Goal: Complete application form

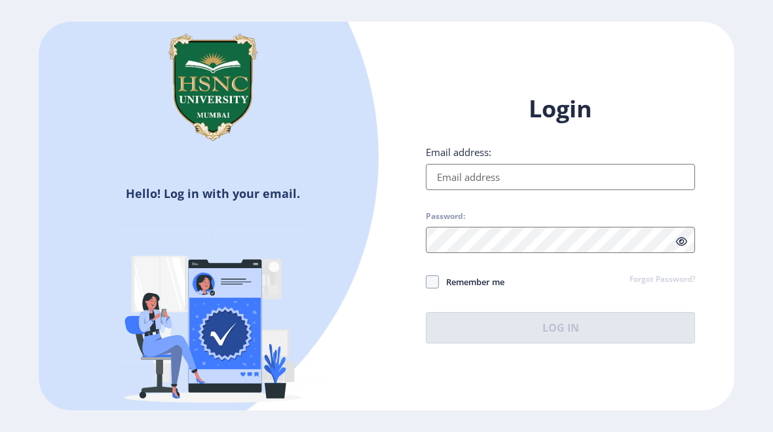
click at [635, 183] on input "Email address:" at bounding box center [560, 177] width 269 height 26
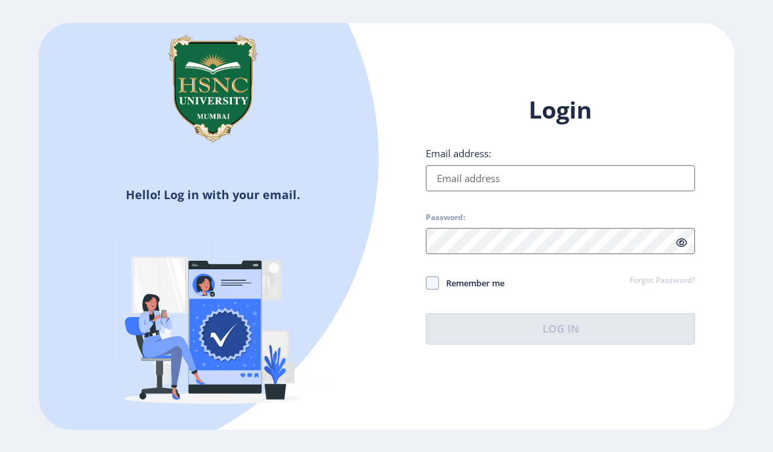
type input "[EMAIL_ADDRESS][DOMAIN_NAME]"
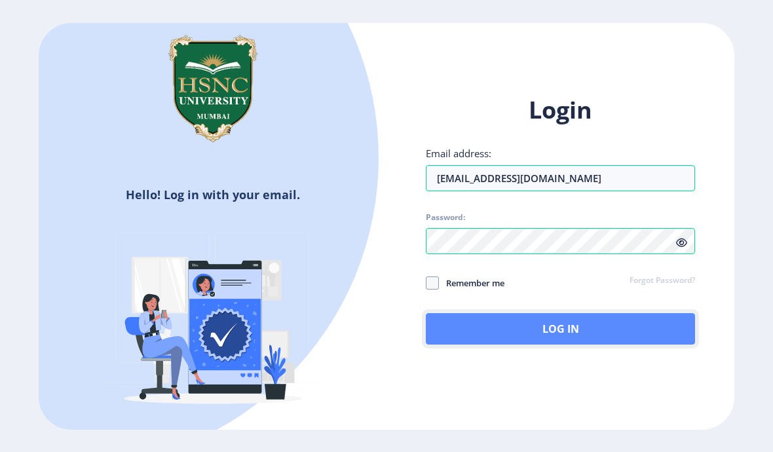
click at [629, 328] on button "Log In" at bounding box center [560, 328] width 269 height 31
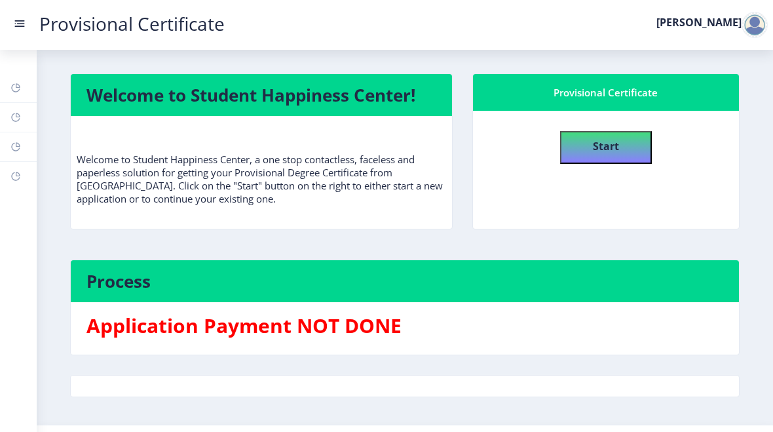
click at [624, 147] on button "Start" at bounding box center [606, 147] width 92 height 33
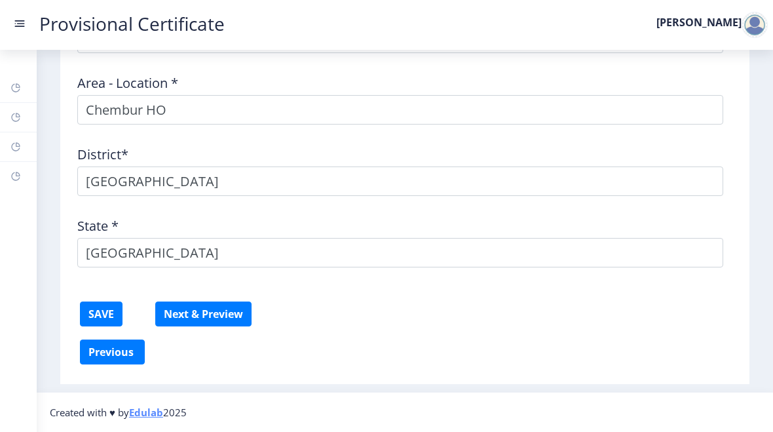
scroll to position [644, 0]
click at [180, 323] on button "Next & Preview" at bounding box center [203, 313] width 96 height 25
click at [98, 312] on button "SAVE" at bounding box center [101, 313] width 43 height 25
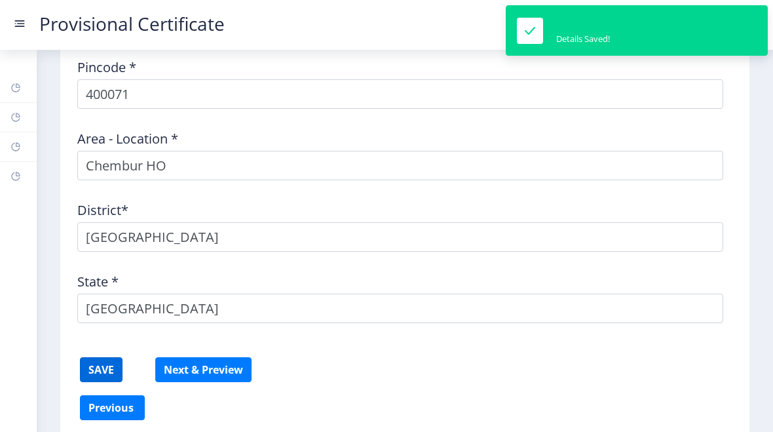
scroll to position [589, 0]
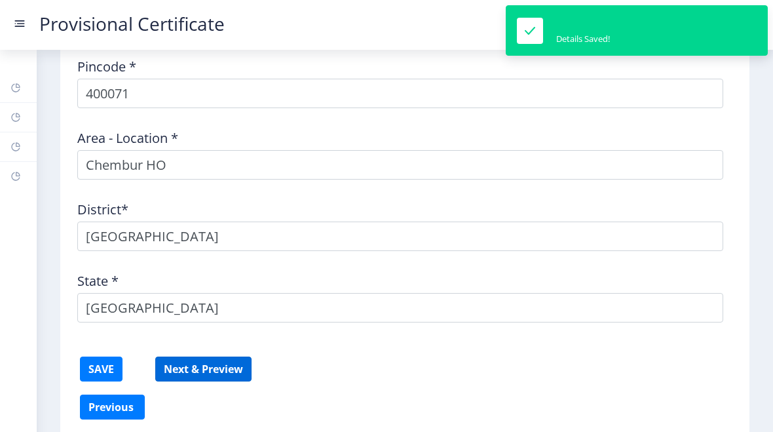
click at [178, 369] on button "Next & Preview" at bounding box center [203, 368] width 96 height 25
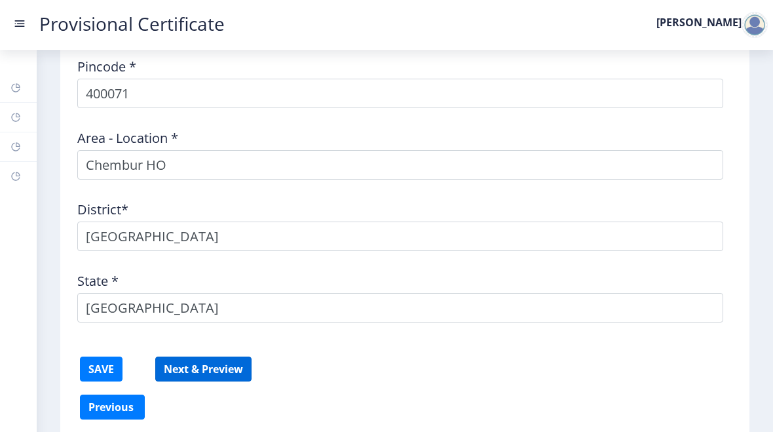
click at [171, 368] on button "Next & Preview" at bounding box center [203, 368] width 96 height 25
click at [172, 371] on button "Next & Preview" at bounding box center [203, 368] width 96 height 25
click at [172, 362] on button "Next & Preview" at bounding box center [203, 368] width 96 height 25
click at [175, 369] on button "Next & Preview" at bounding box center [203, 368] width 96 height 25
click at [178, 372] on button "Next & Preview" at bounding box center [203, 368] width 96 height 25
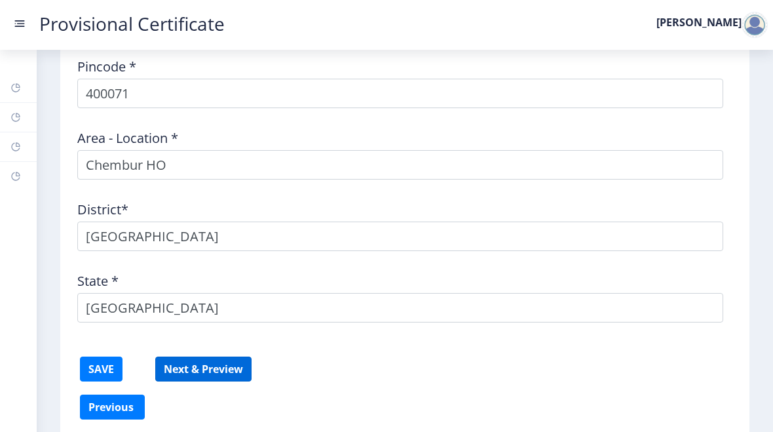
click at [179, 373] on button "Next & Preview" at bounding box center [203, 368] width 96 height 25
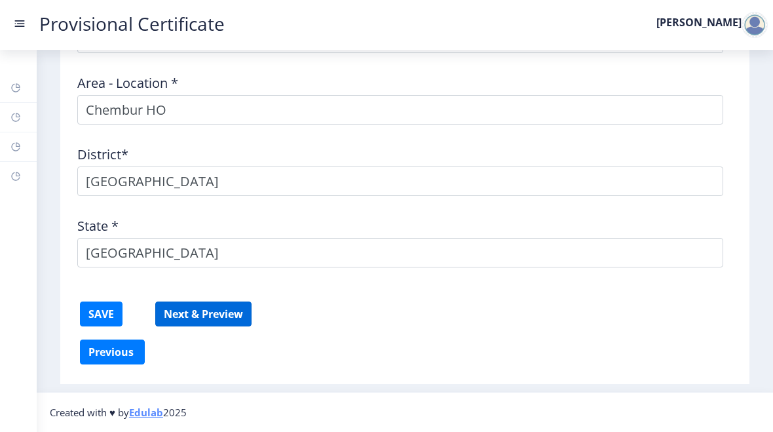
scroll to position [644, 0]
click at [223, 313] on button "Next & Preview" at bounding box center [203, 313] width 96 height 25
click at [231, 320] on button "Next & Preview" at bounding box center [203, 313] width 96 height 25
click at [234, 305] on button "Next & Preview" at bounding box center [203, 313] width 96 height 25
click at [232, 315] on button "Next & Preview" at bounding box center [203, 313] width 96 height 25
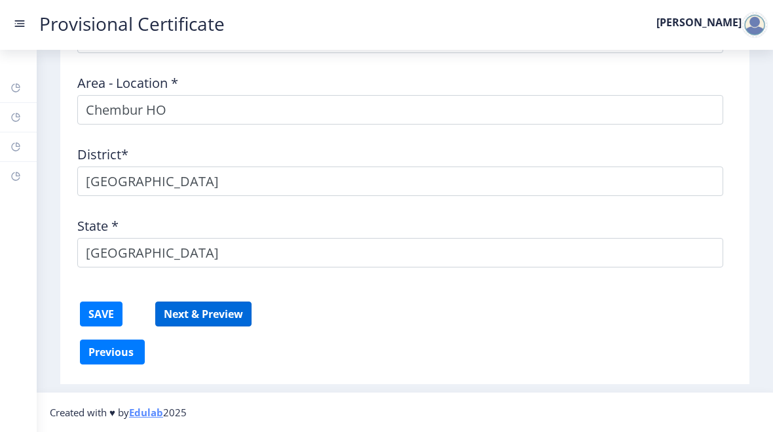
click at [231, 314] on button "Next & Preview" at bounding box center [203, 313] width 96 height 25
click at [235, 325] on button "Next & Preview" at bounding box center [203, 313] width 96 height 25
click at [229, 310] on button "Next & Preview" at bounding box center [203, 313] width 96 height 25
click at [229, 323] on button "Next & Preview" at bounding box center [203, 313] width 96 height 25
click at [233, 302] on button "Next & Preview" at bounding box center [203, 313] width 96 height 25
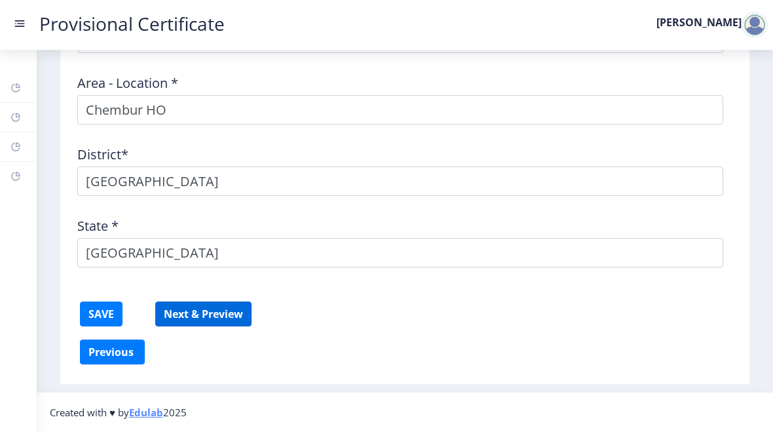
click at [228, 311] on button "Next & Preview" at bounding box center [203, 313] width 96 height 25
click at [229, 308] on button "Next & Preview" at bounding box center [203, 313] width 96 height 25
click at [25, 111] on link "Help/FAQ" at bounding box center [18, 117] width 37 height 29
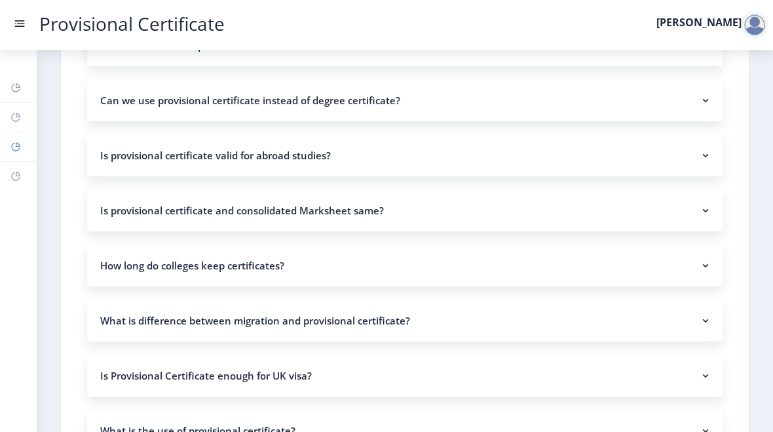
scroll to position [448, 0]
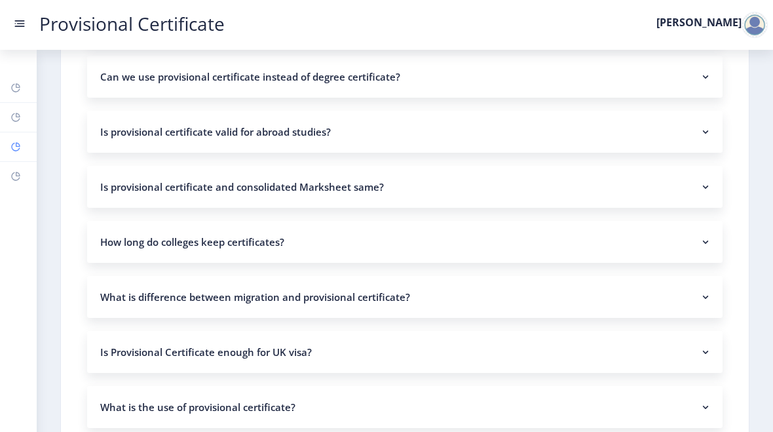
click at [26, 145] on link "Profile" at bounding box center [18, 146] width 37 height 29
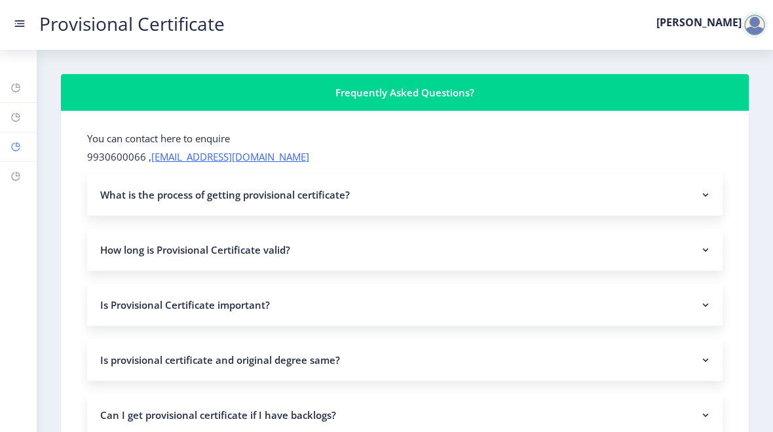
select select "[DEMOGRAPHIC_DATA]"
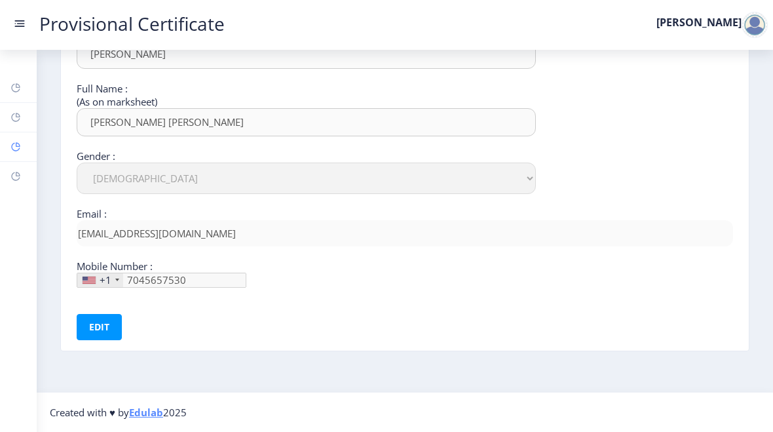
scroll to position [179, 0]
click at [22, 174] on link "Cart" at bounding box center [18, 176] width 37 height 29
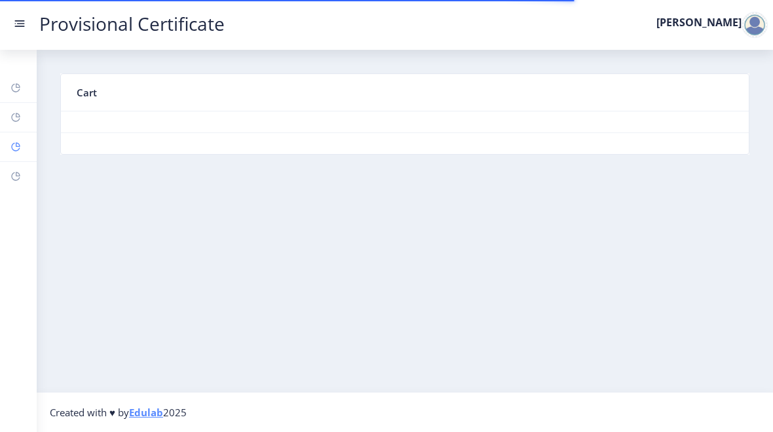
click at [25, 138] on link "Profile" at bounding box center [18, 146] width 37 height 29
select select "[DEMOGRAPHIC_DATA]"
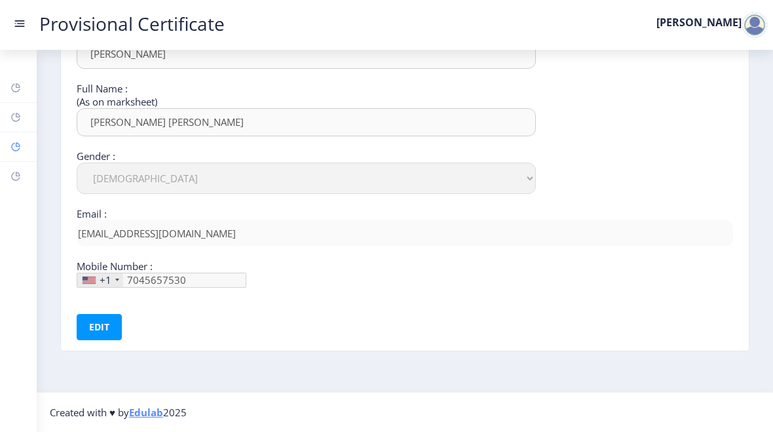
scroll to position [179, 0]
click at [100, 279] on div "+1" at bounding box center [106, 279] width 12 height 13
click at [117, 274] on div "+1" at bounding box center [100, 280] width 46 height 14
click at [107, 325] on button "Edit" at bounding box center [99, 327] width 45 height 26
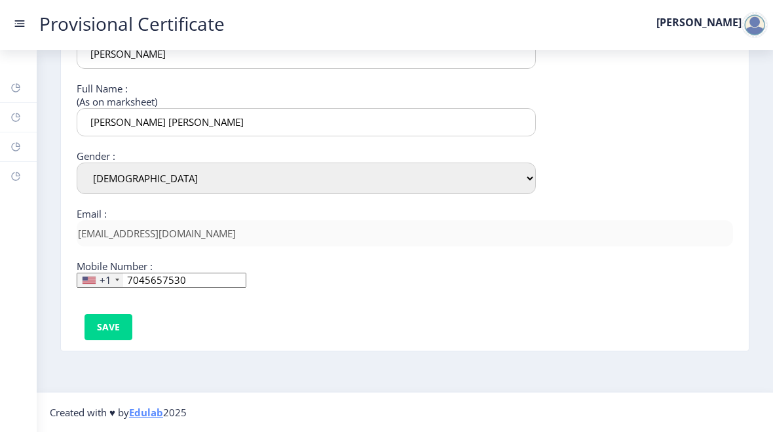
click at [113, 278] on div "+1" at bounding box center [100, 280] width 46 height 14
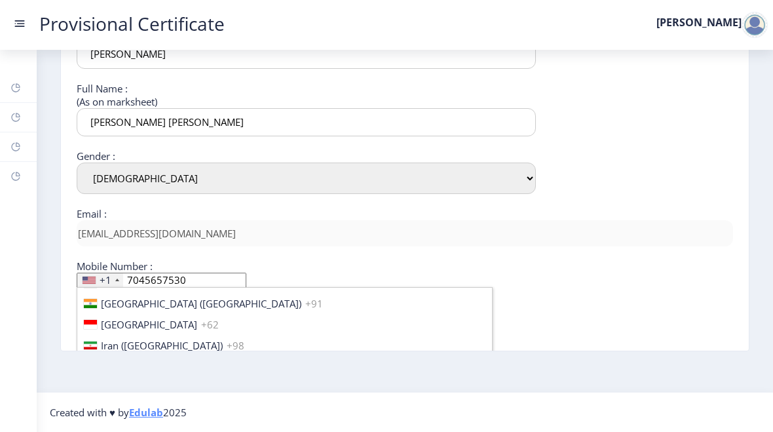
scroll to position [2078, 0]
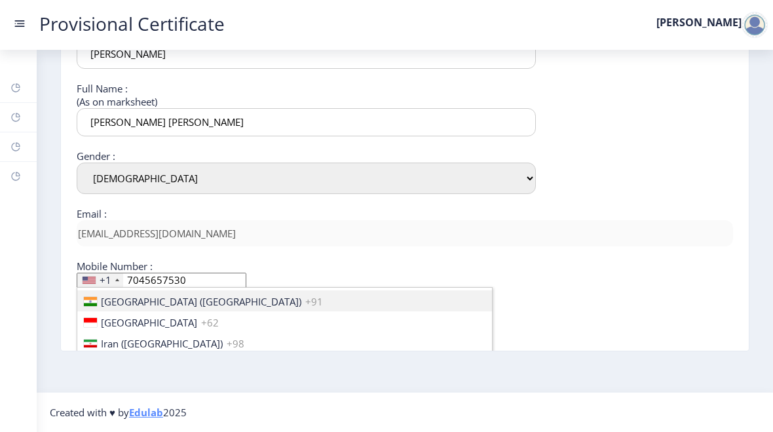
click at [305, 306] on span "+91" at bounding box center [314, 301] width 18 height 13
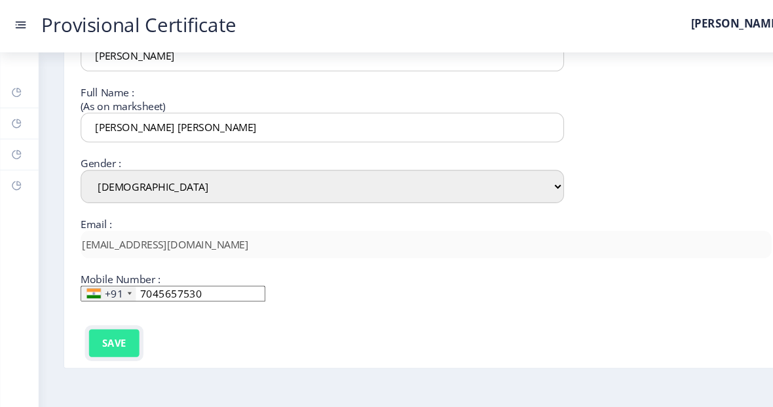
click at [112, 320] on button "Save" at bounding box center [108, 325] width 48 height 26
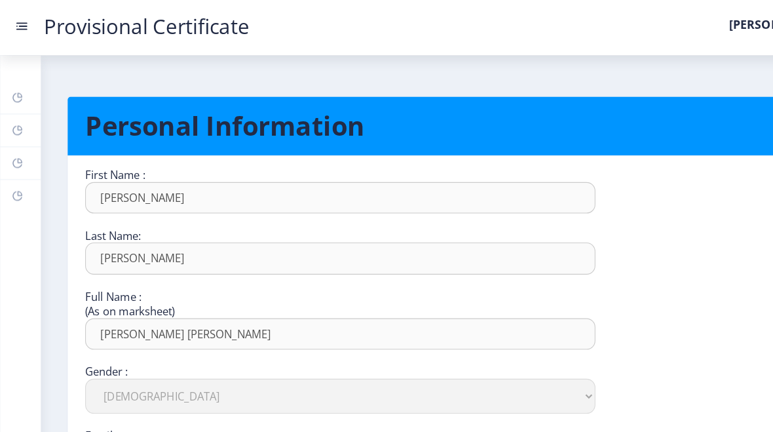
scroll to position [0, 0]
click at [22, 178] on link "Cart" at bounding box center [18, 176] width 37 height 29
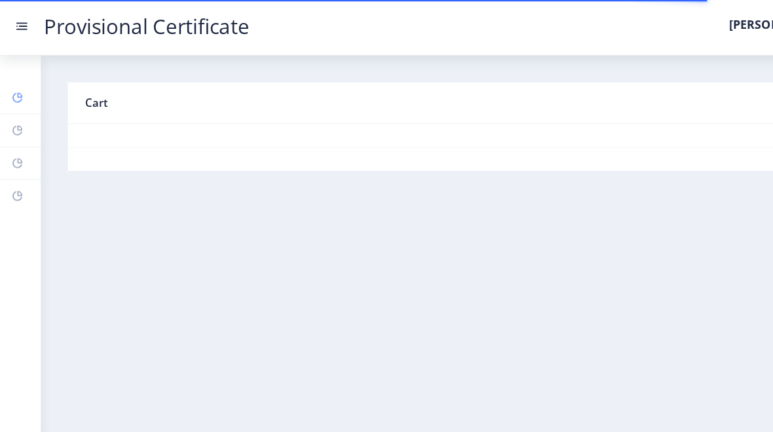
click at [17, 86] on rect at bounding box center [15, 88] width 10 height 10
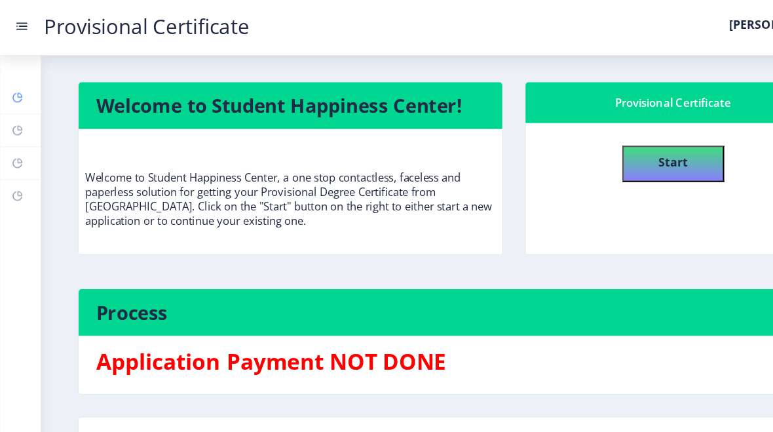
click at [24, 99] on link "Dashboard" at bounding box center [18, 87] width 37 height 29
click at [644, 155] on button "Start" at bounding box center [606, 147] width 92 height 33
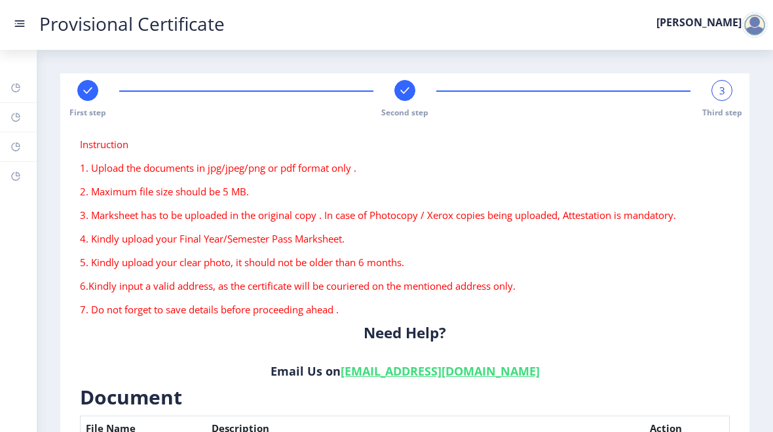
click at [752, 31] on div at bounding box center [754, 25] width 26 height 26
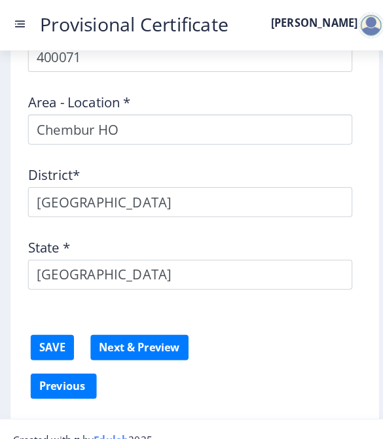
scroll to position [757, 0]
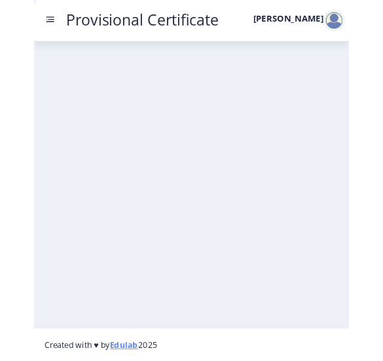
scroll to position [72, 0]
